Goal: Task Accomplishment & Management: Complete application form

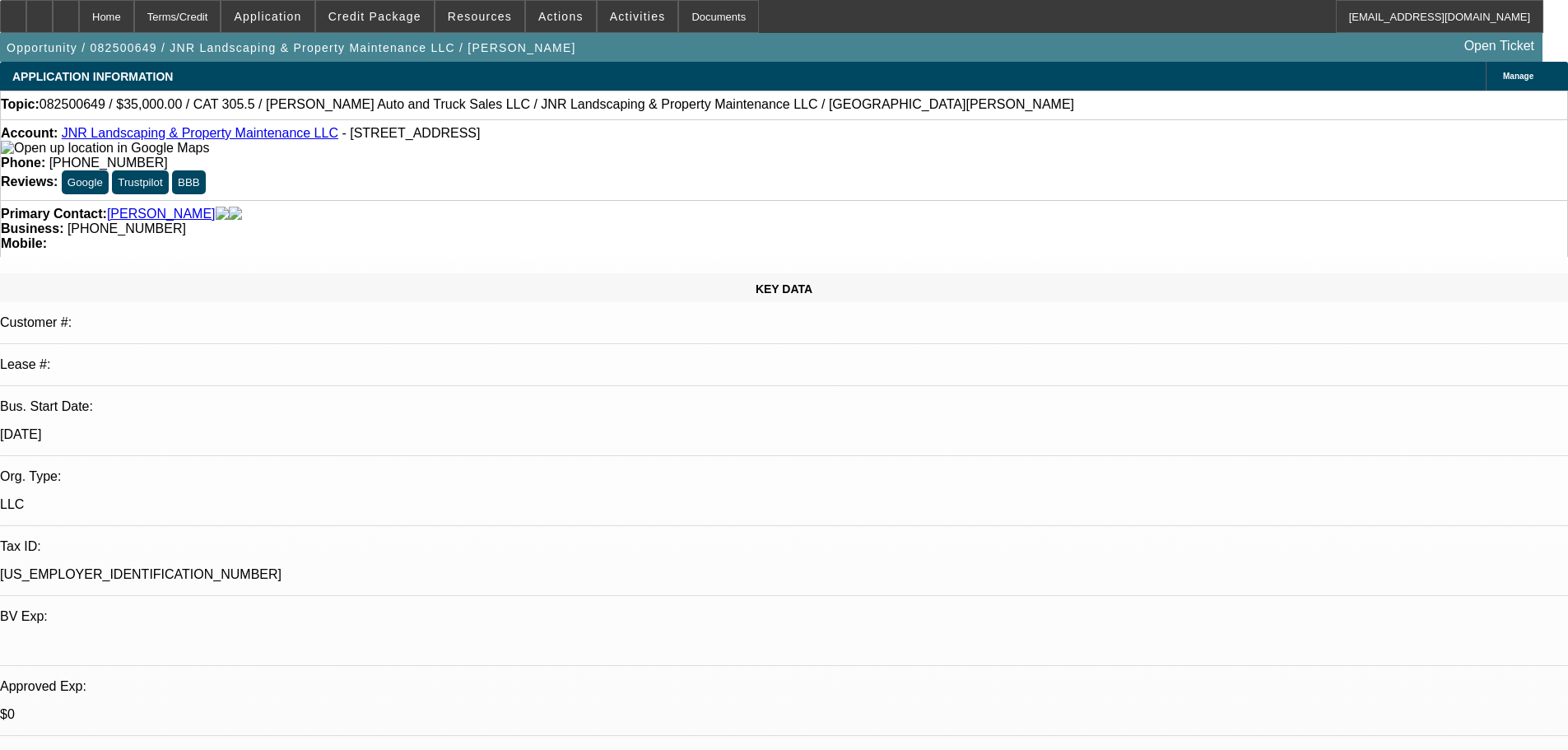
select select "0"
select select "6"
select select "0"
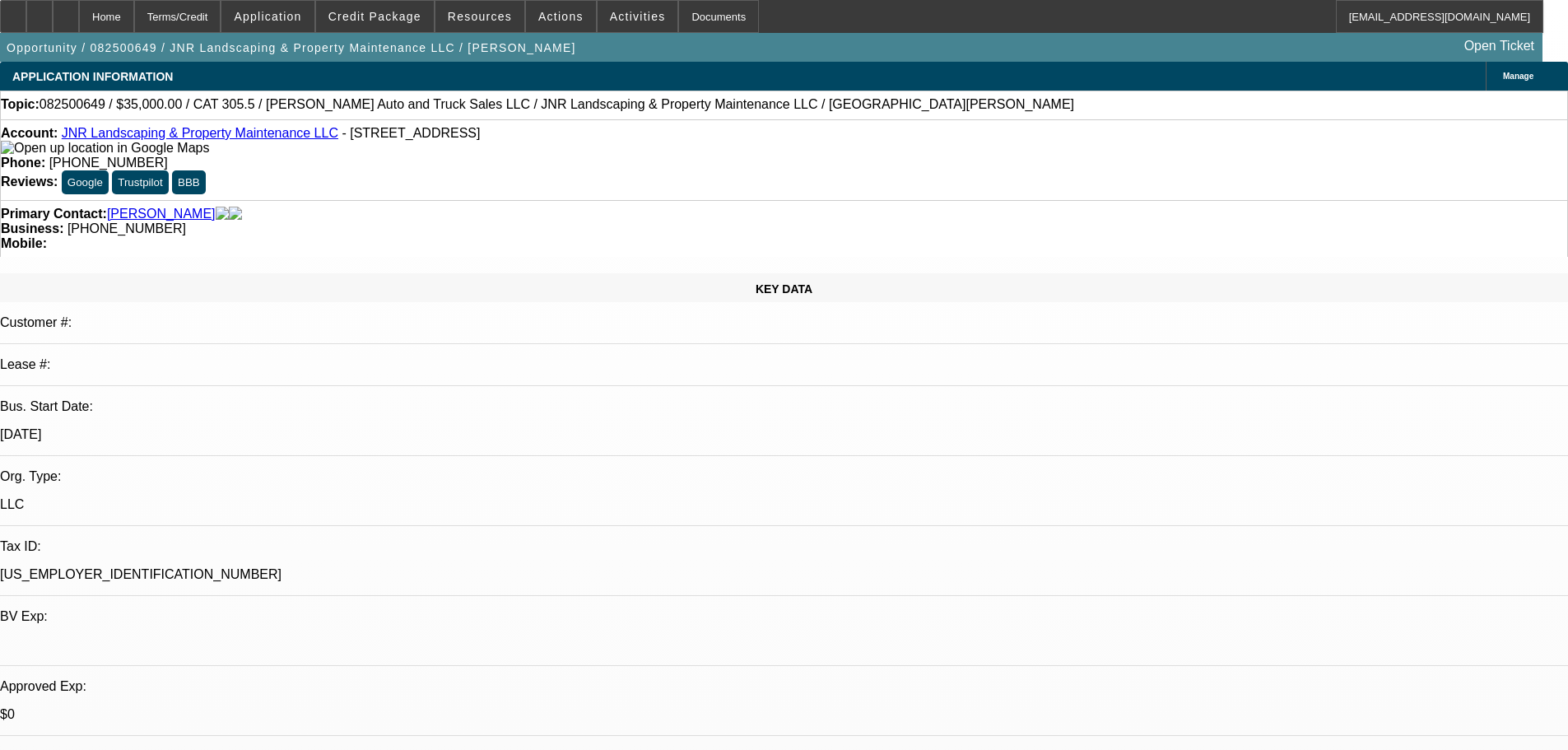
select select "0"
select select "6"
select select "0"
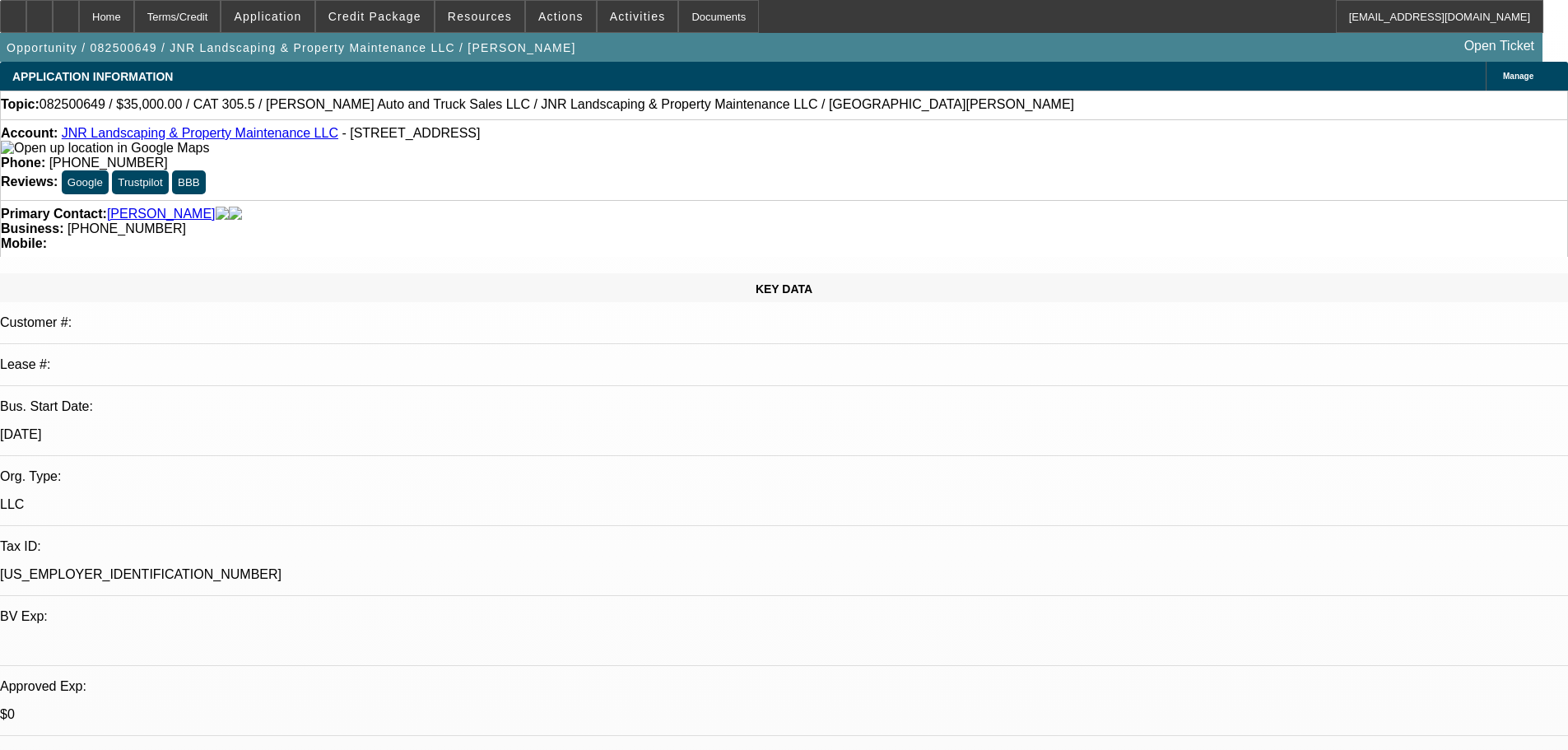
select select "0"
select select "6"
select select "0"
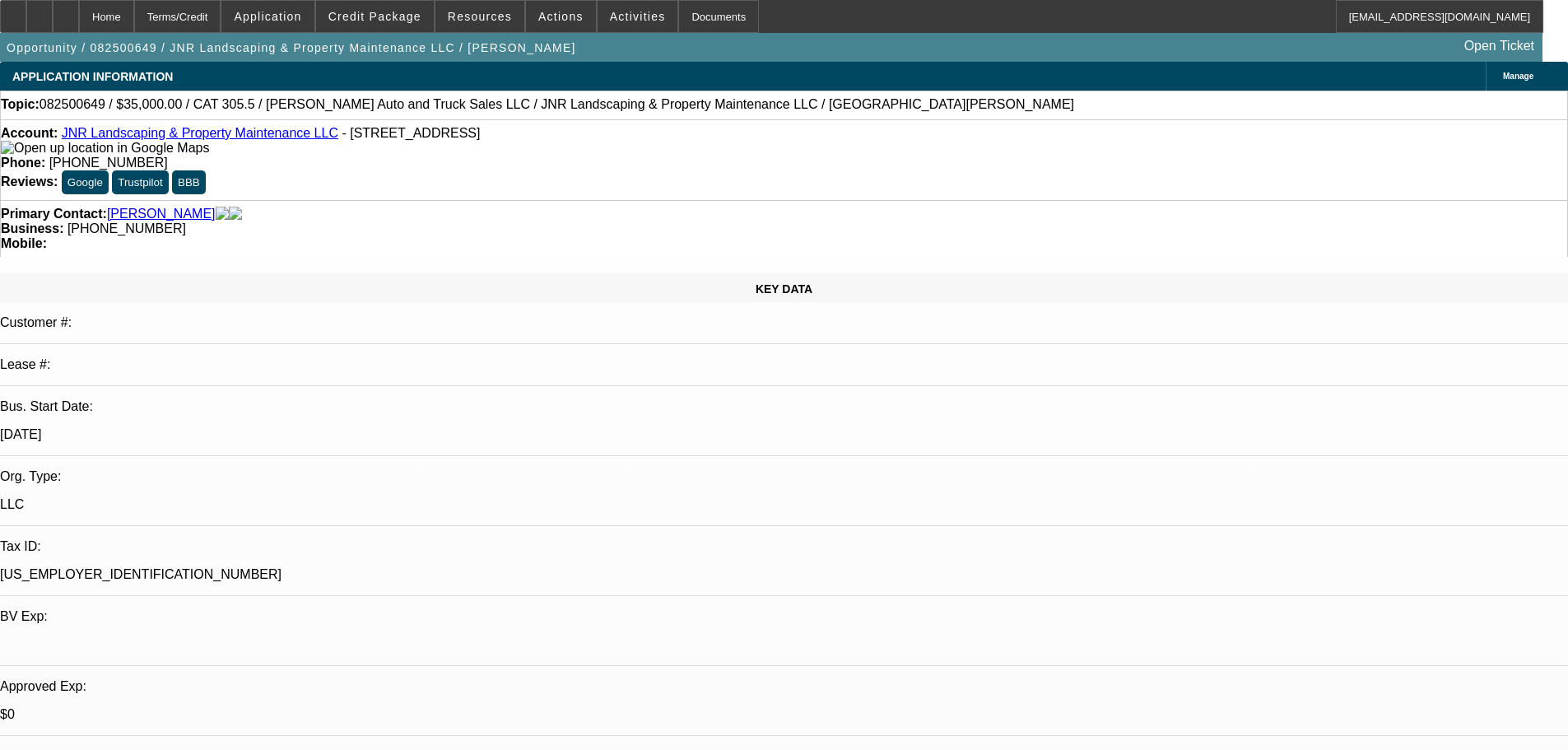
select select "6"
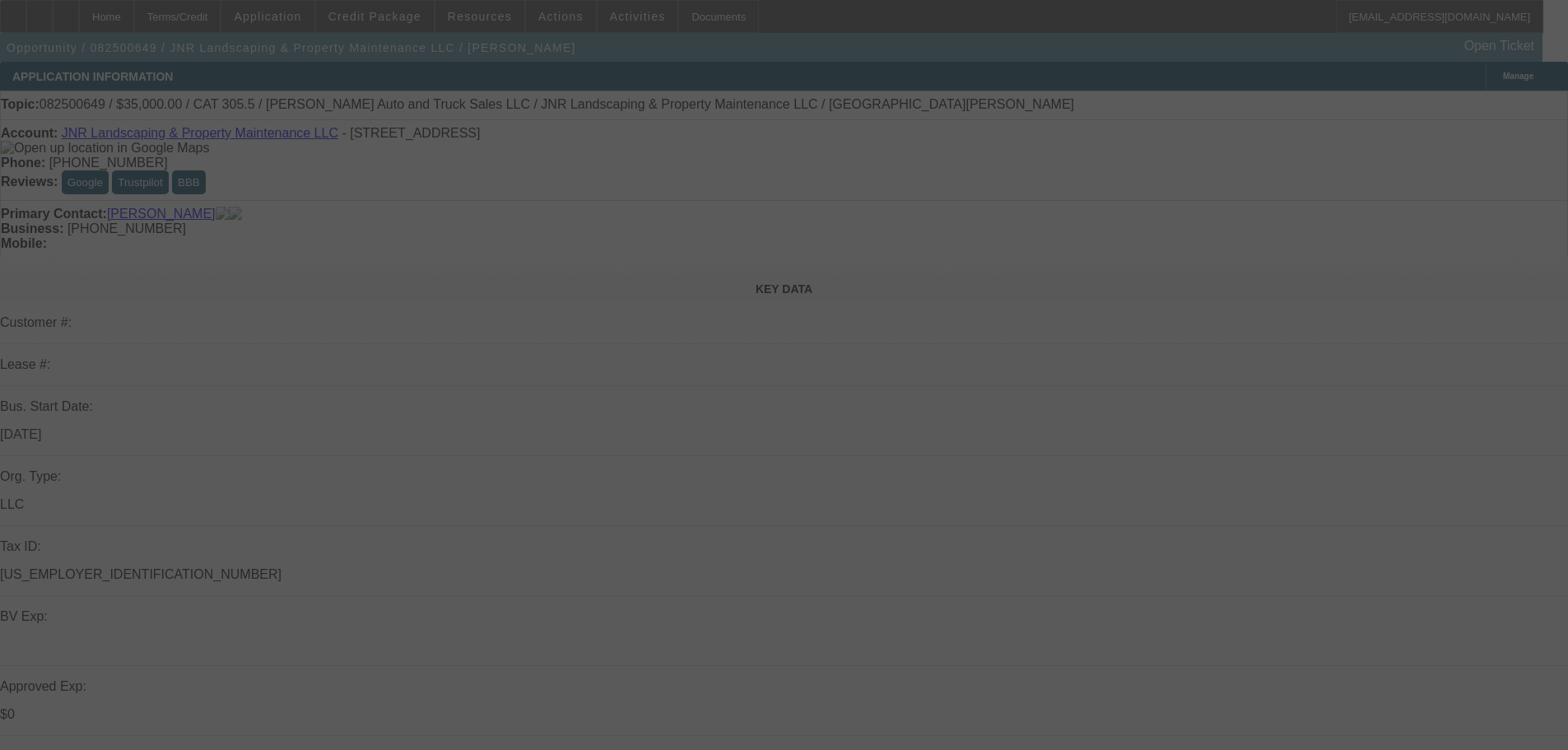
select select "0"
select select "6"
select select "0"
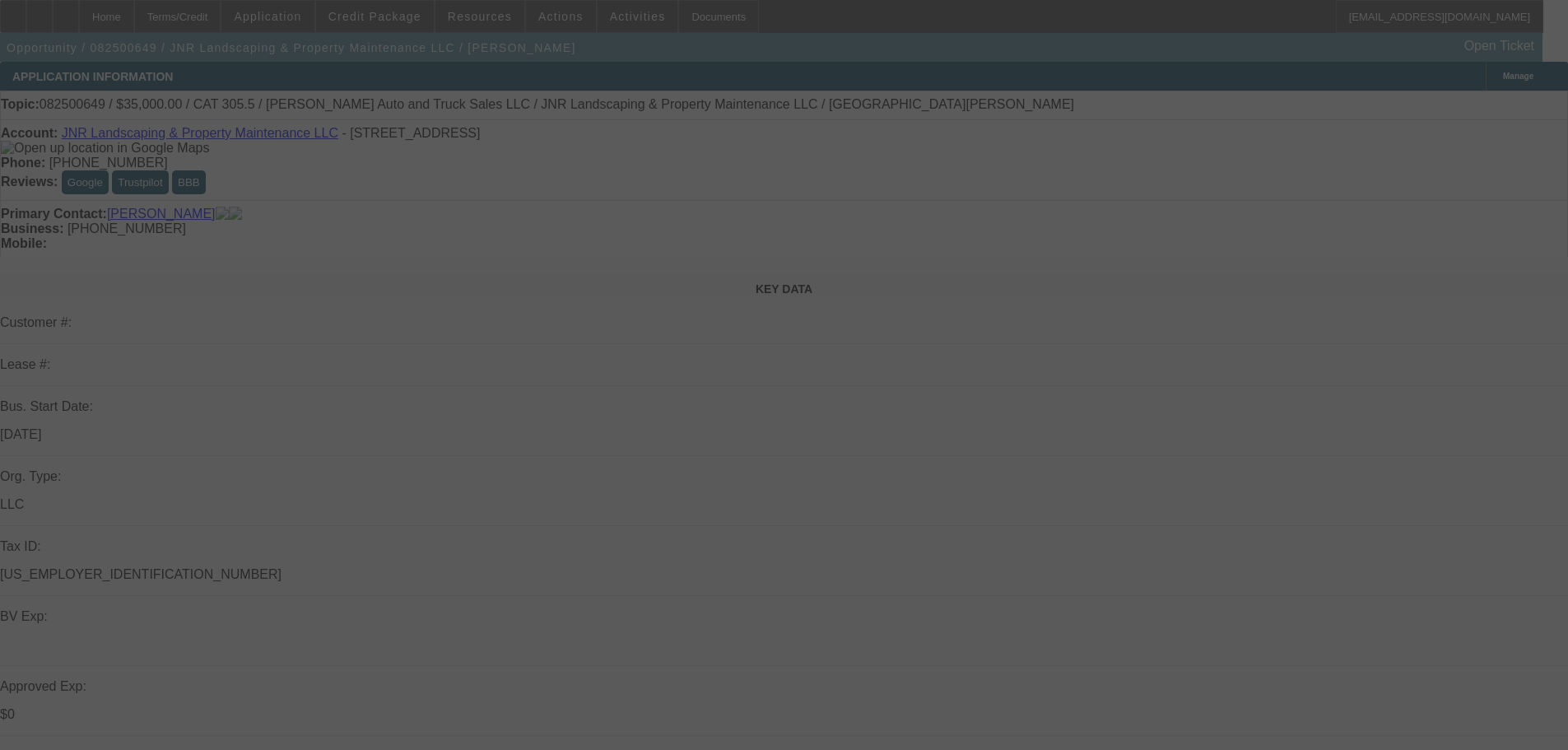
select select "0"
select select "6"
select select "0"
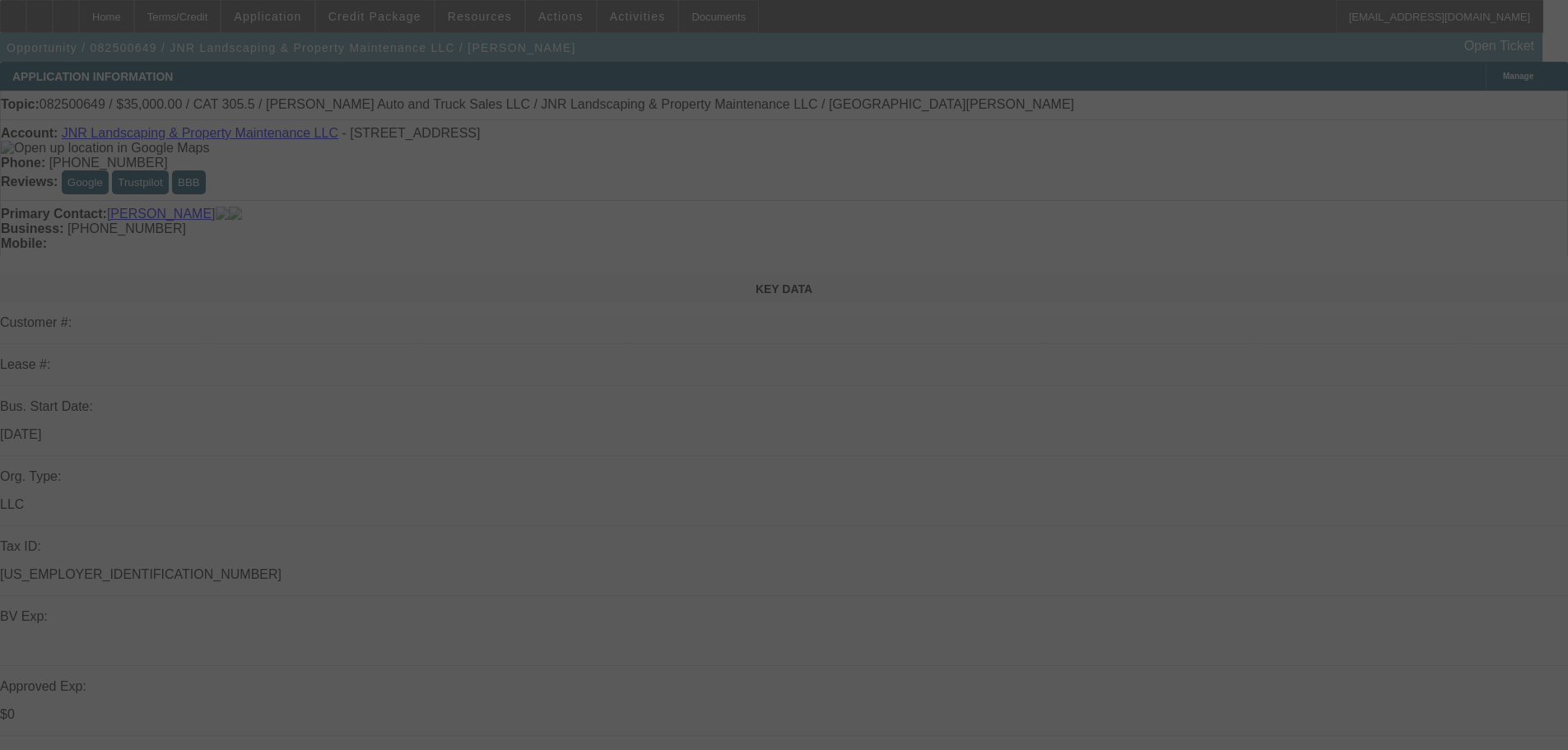
select select "0"
select select "6"
select select "0"
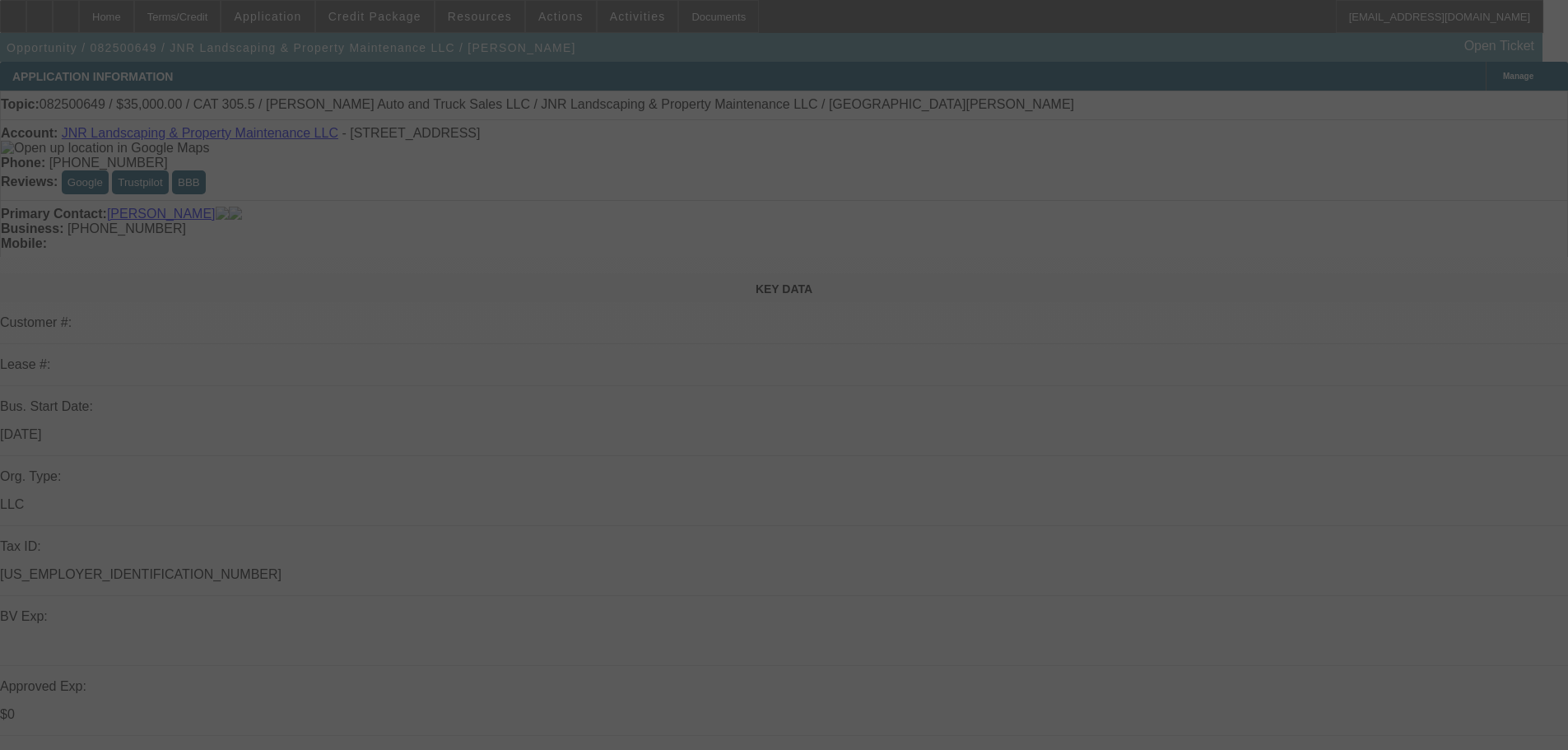
select select "6"
